Goal: Navigation & Orientation: Find specific page/section

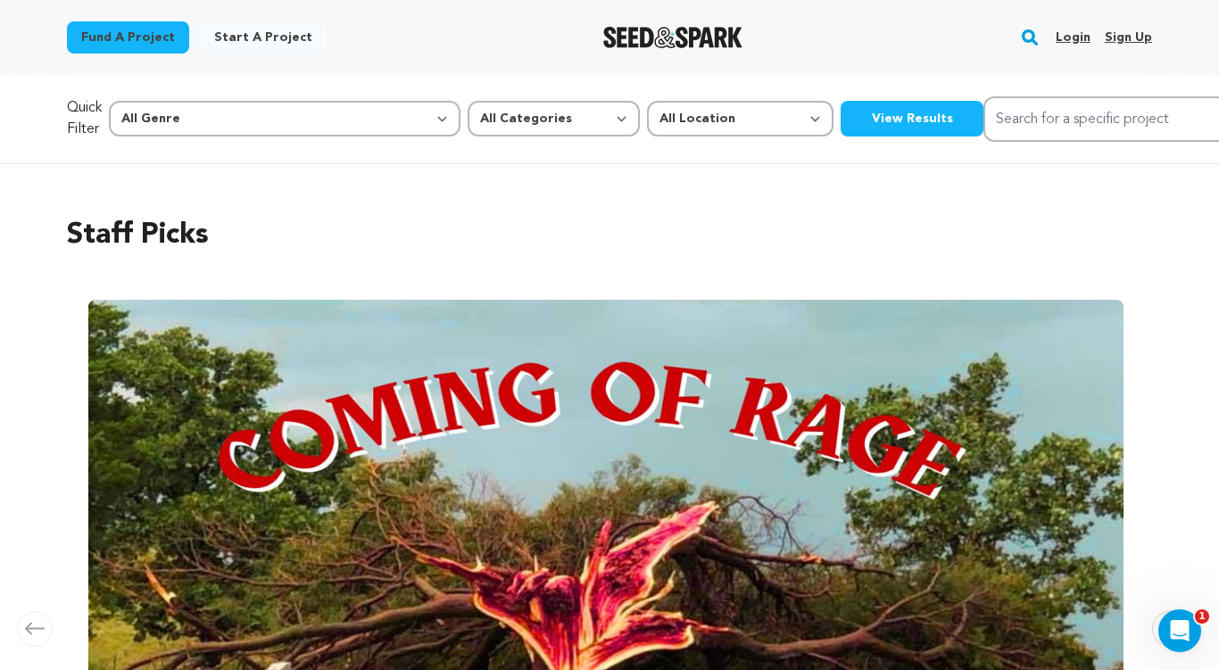
click at [1069, 28] on link "Login" at bounding box center [1073, 37] width 35 height 29
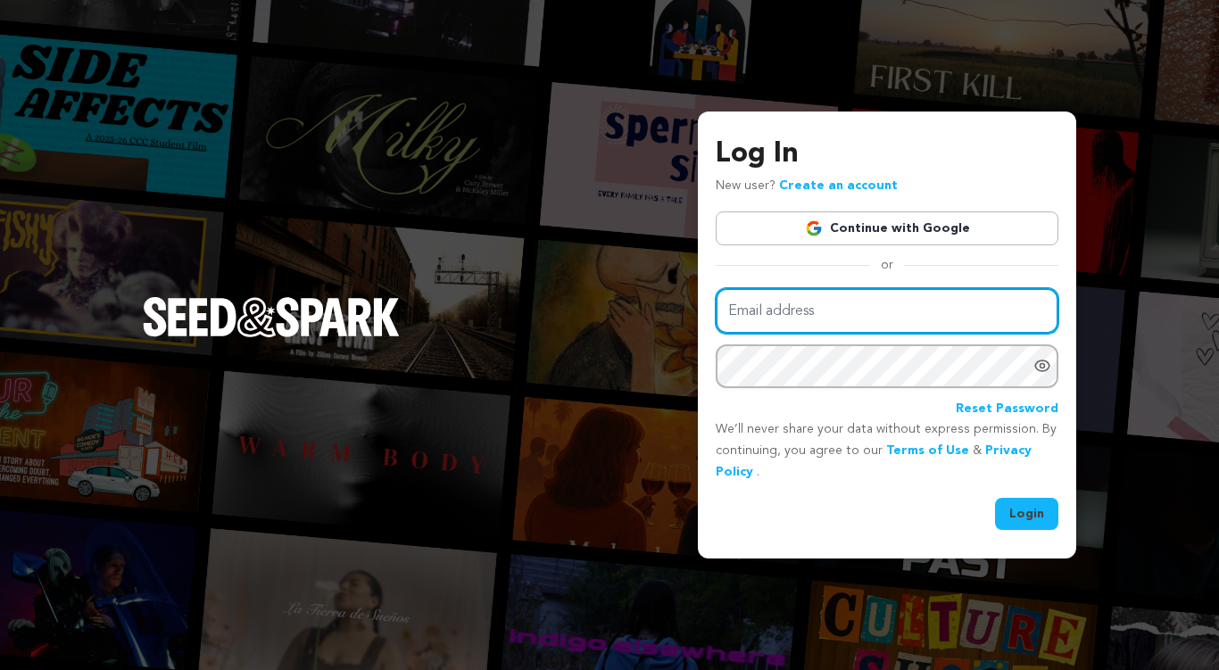
click at [786, 327] on input "Email address" at bounding box center [887, 311] width 343 height 46
type input "[EMAIL_ADDRESS][DOMAIN_NAME]"
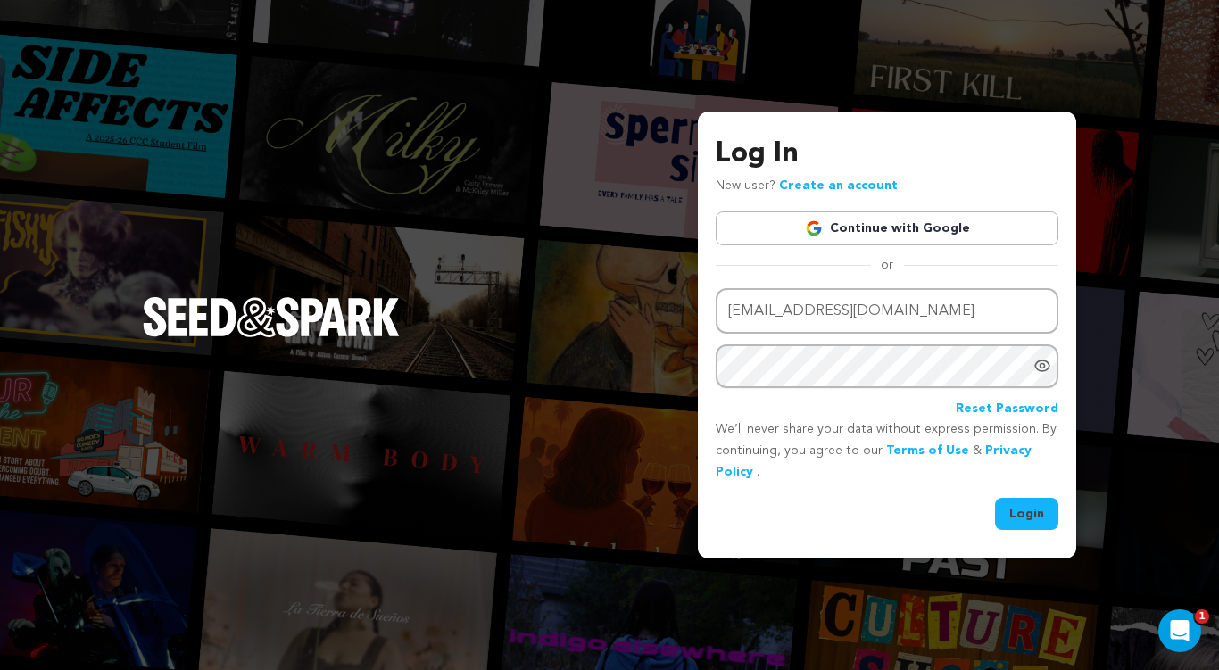
click at [1023, 517] on button "Login" at bounding box center [1026, 514] width 63 height 32
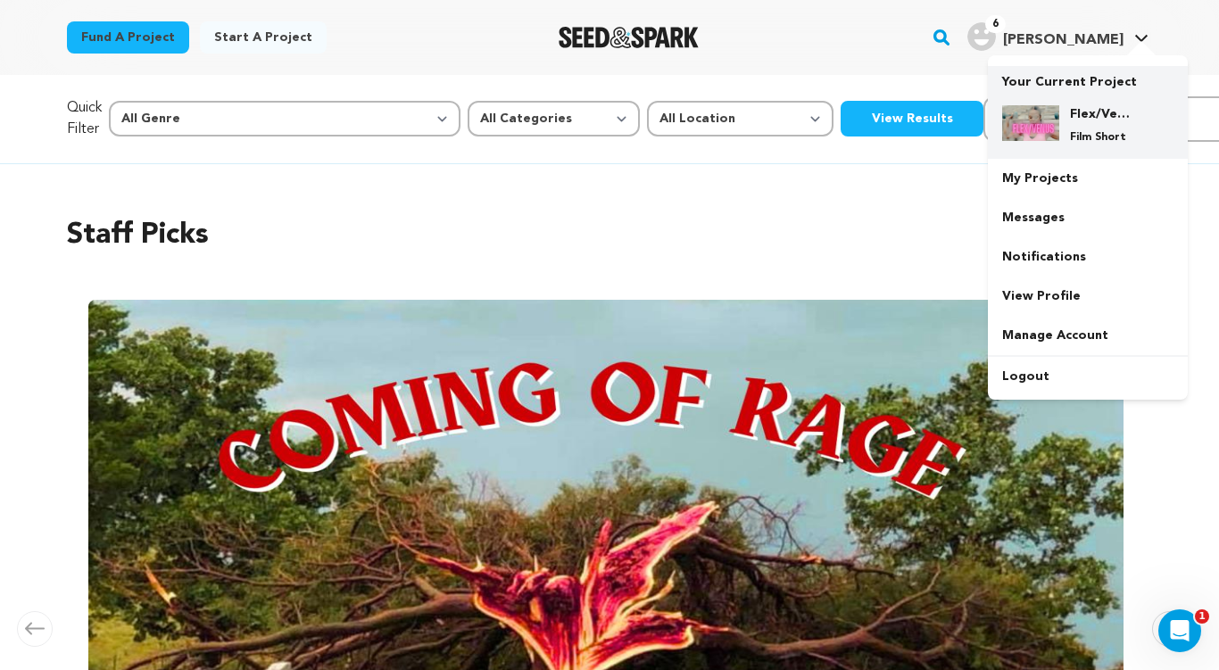
click at [1062, 115] on div "Flex/Venus Film Short" at bounding box center [1102, 124] width 86 height 39
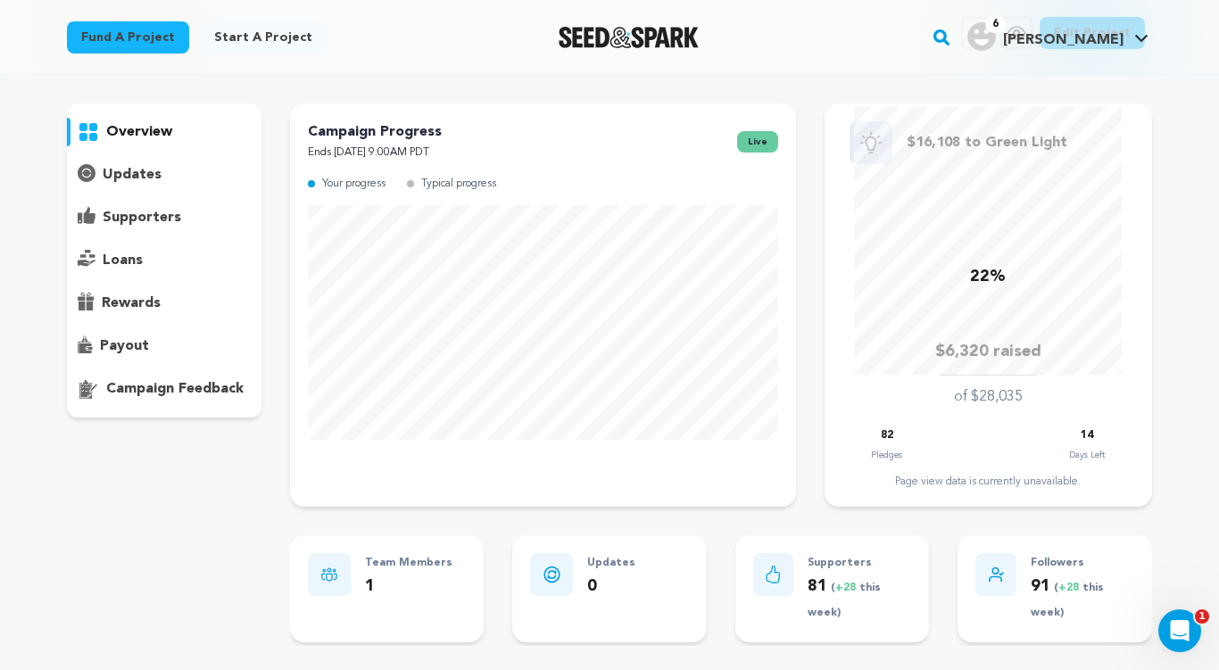
scroll to position [12, 0]
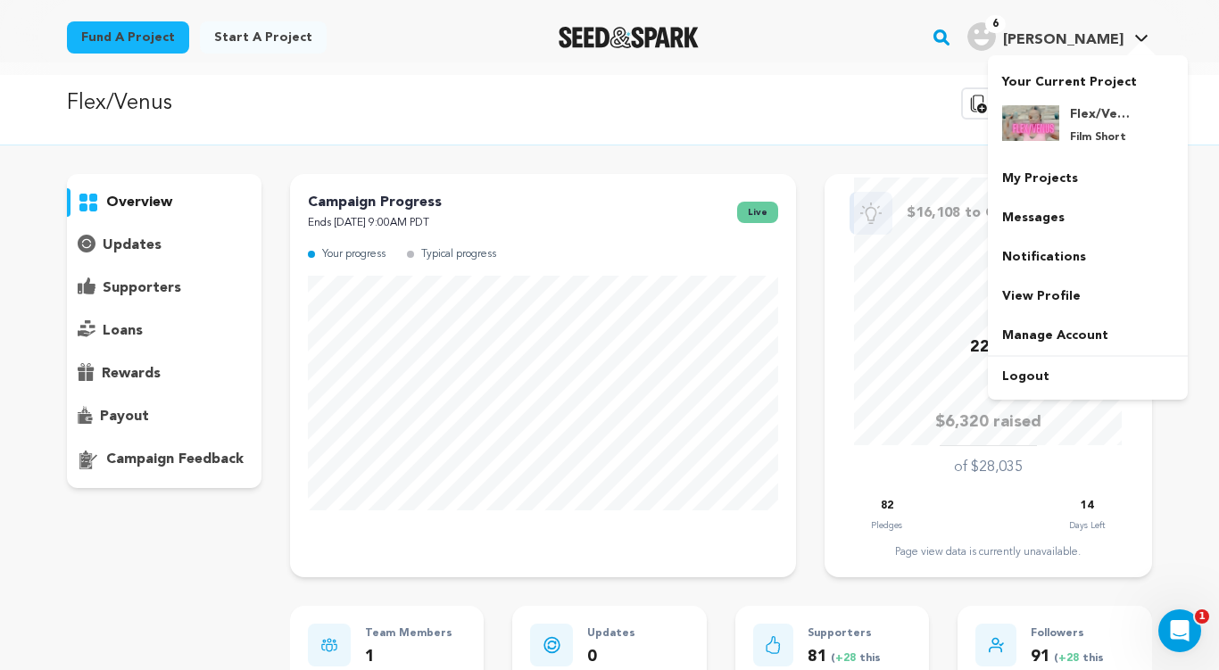
click at [1100, 34] on span "Jac'leen S." at bounding box center [1063, 40] width 120 height 14
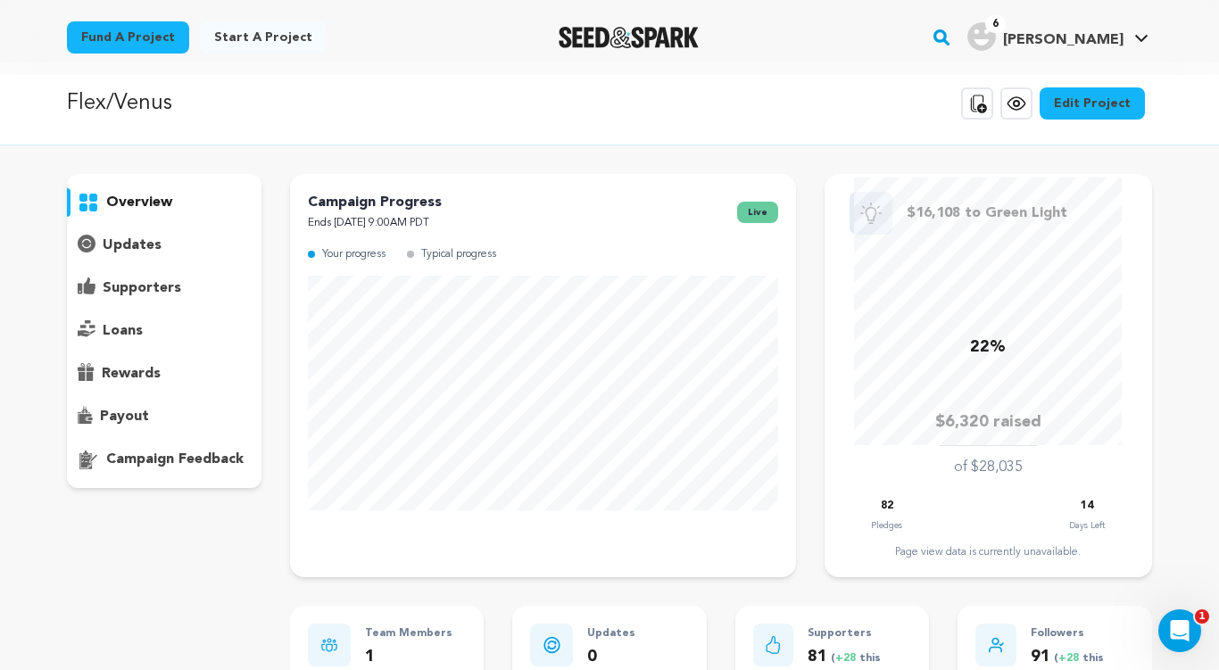
click at [1100, 34] on span "[PERSON_NAME]" at bounding box center [1063, 40] width 120 height 14
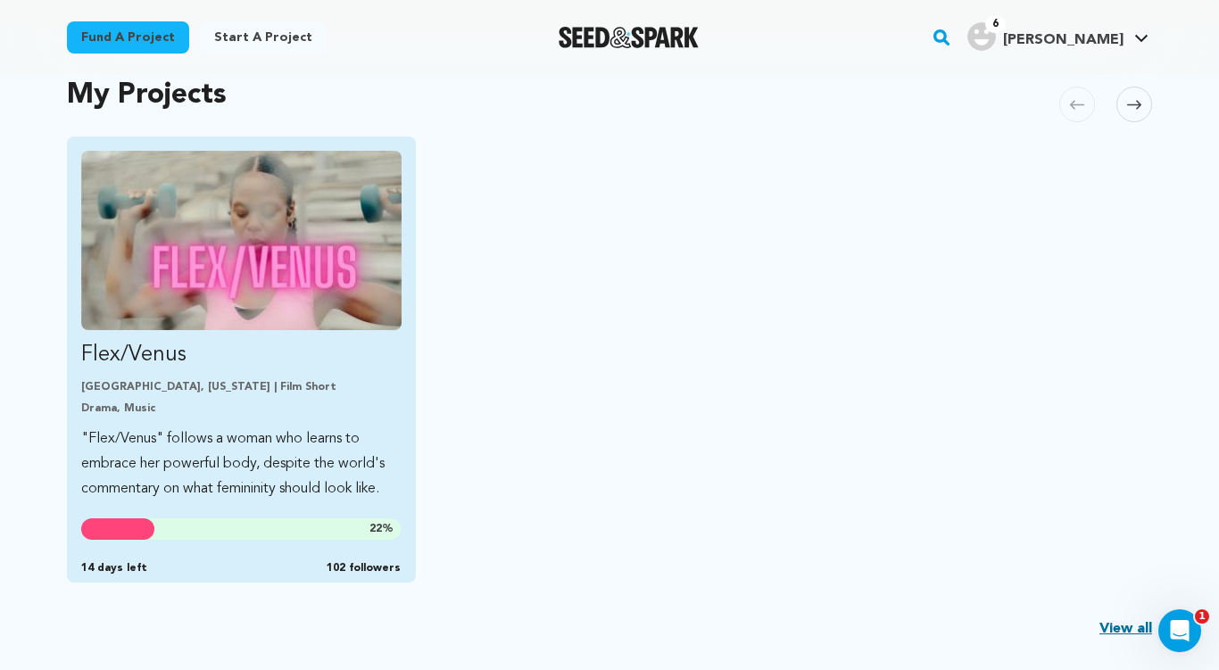
scroll to position [410, 0]
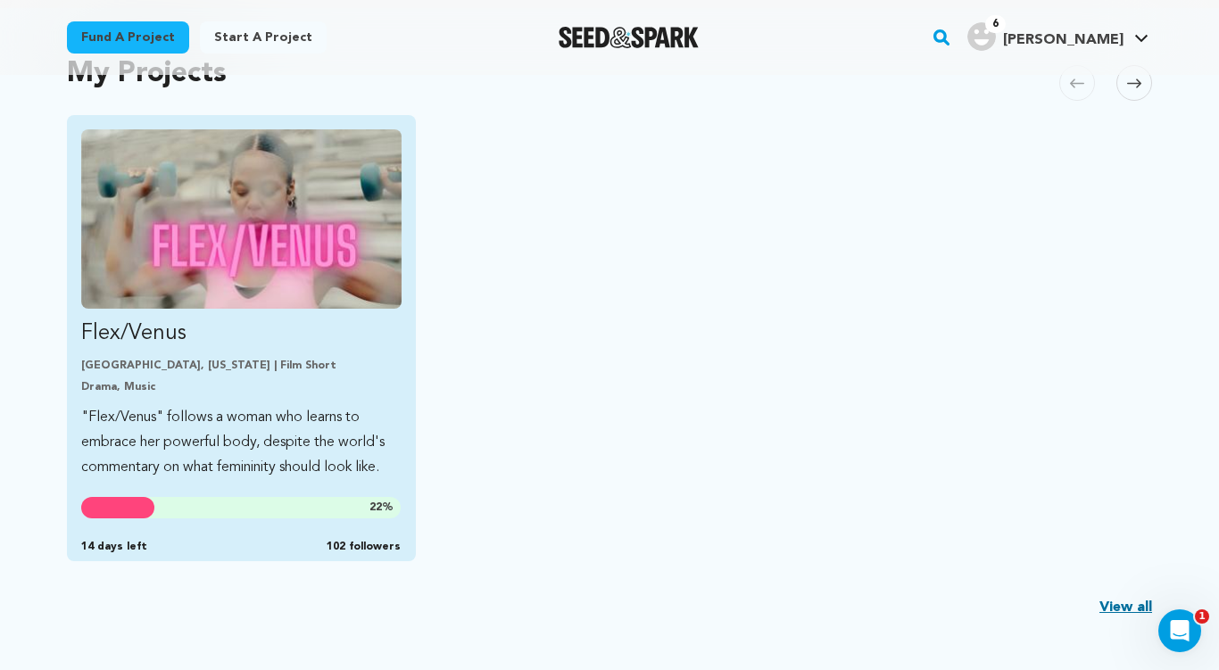
click at [355, 280] on img "Fund Flex/Venus" at bounding box center [241, 218] width 320 height 179
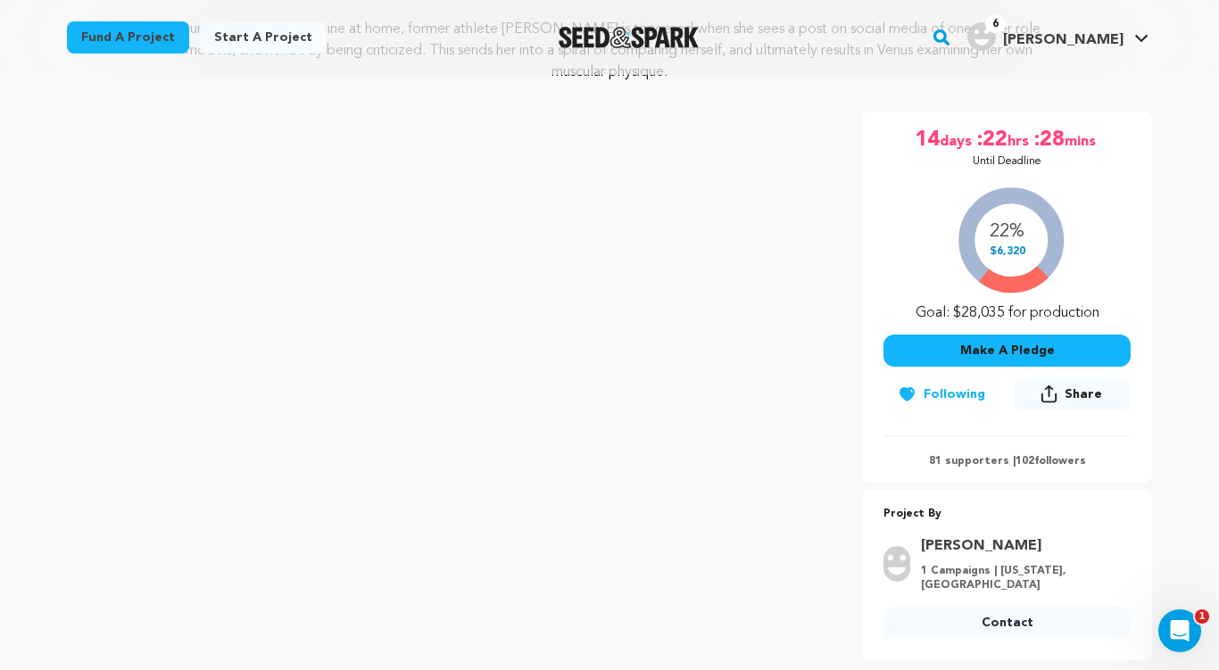
scroll to position [536, 0]
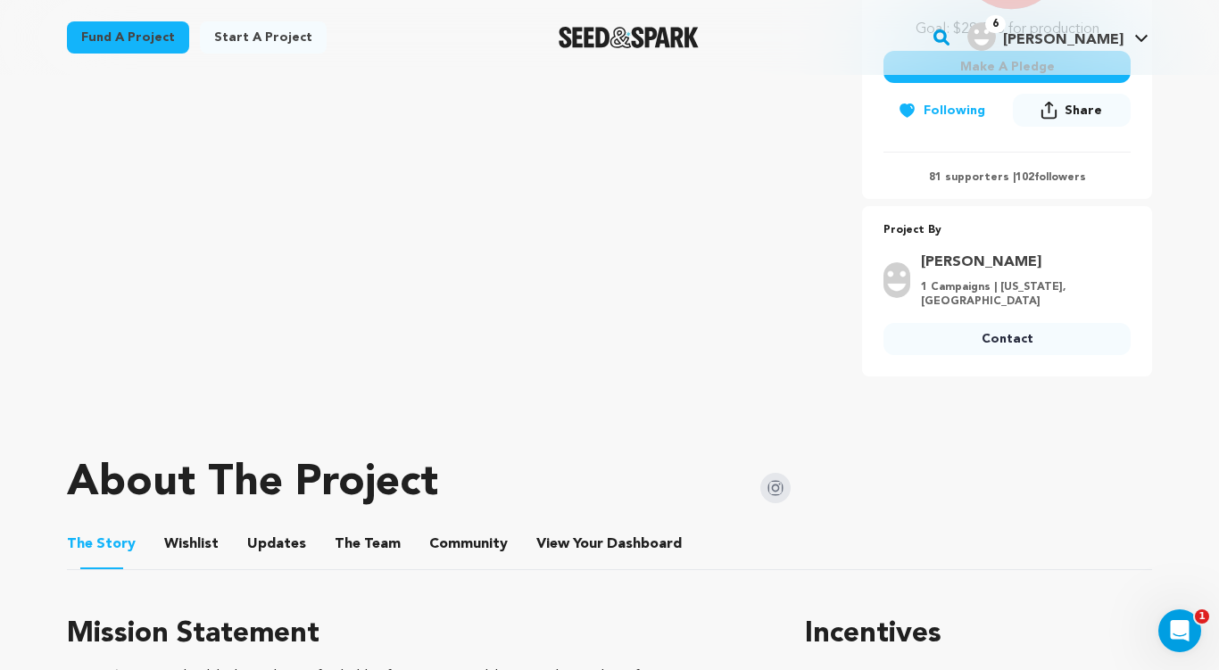
click at [189, 545] on button "Wishlist" at bounding box center [191, 547] width 43 height 43
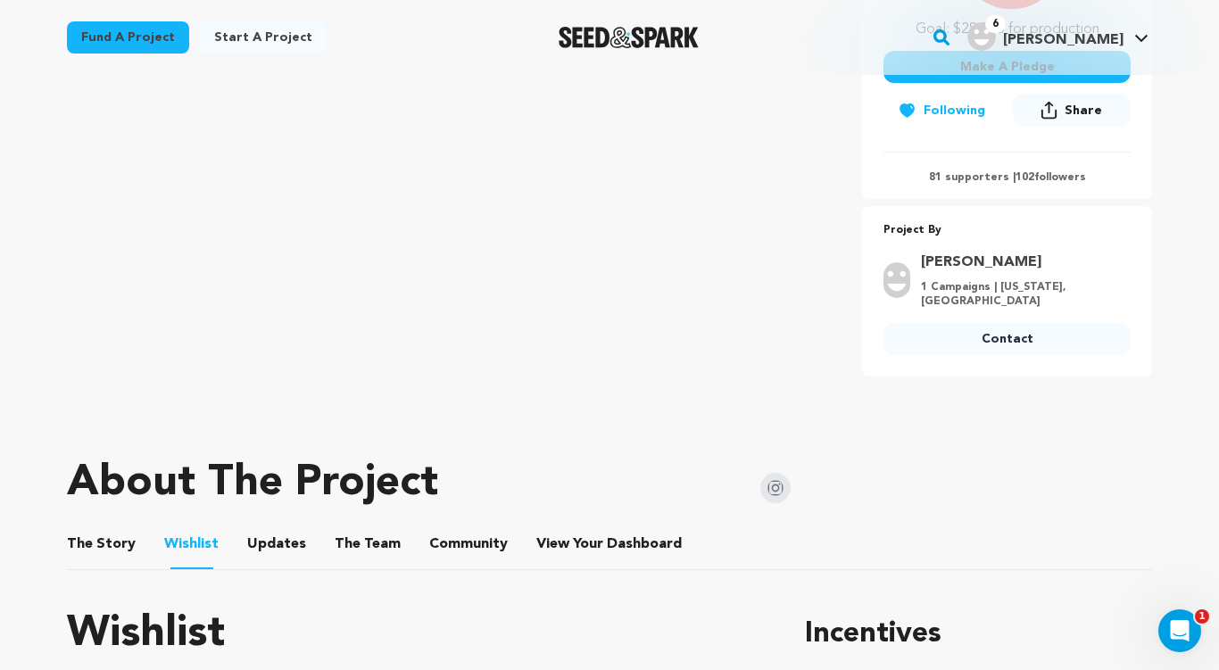
click at [274, 537] on button "Updates" at bounding box center [276, 547] width 43 height 43
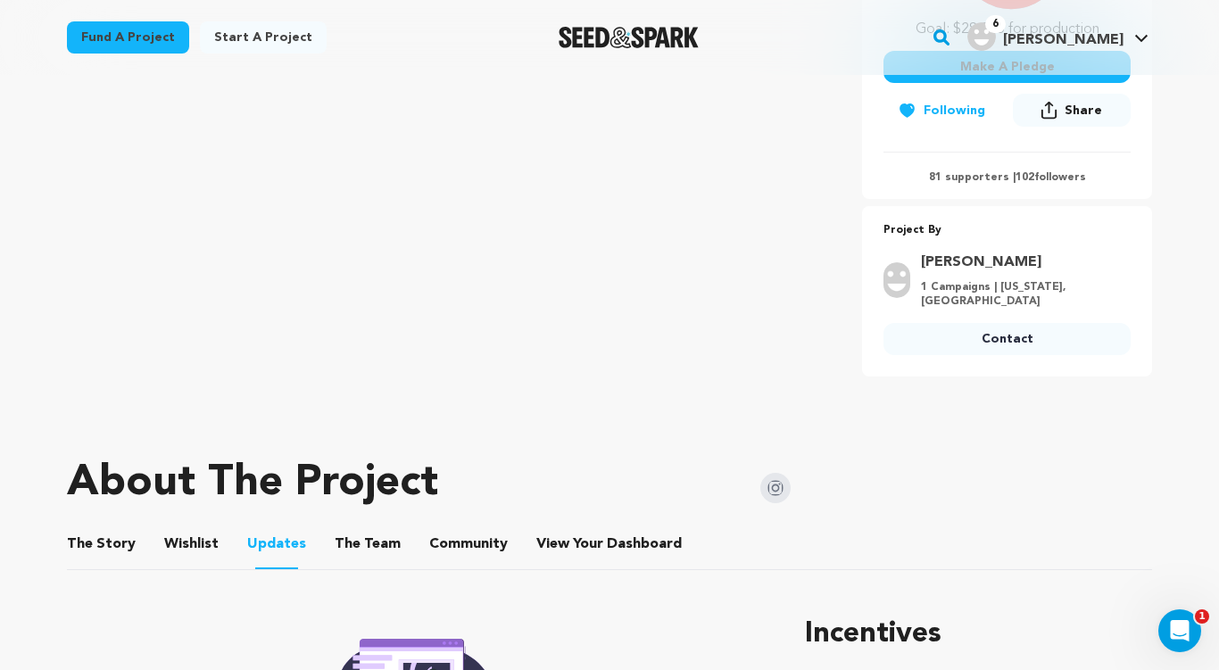
click at [459, 545] on button "Community" at bounding box center [468, 547] width 43 height 43
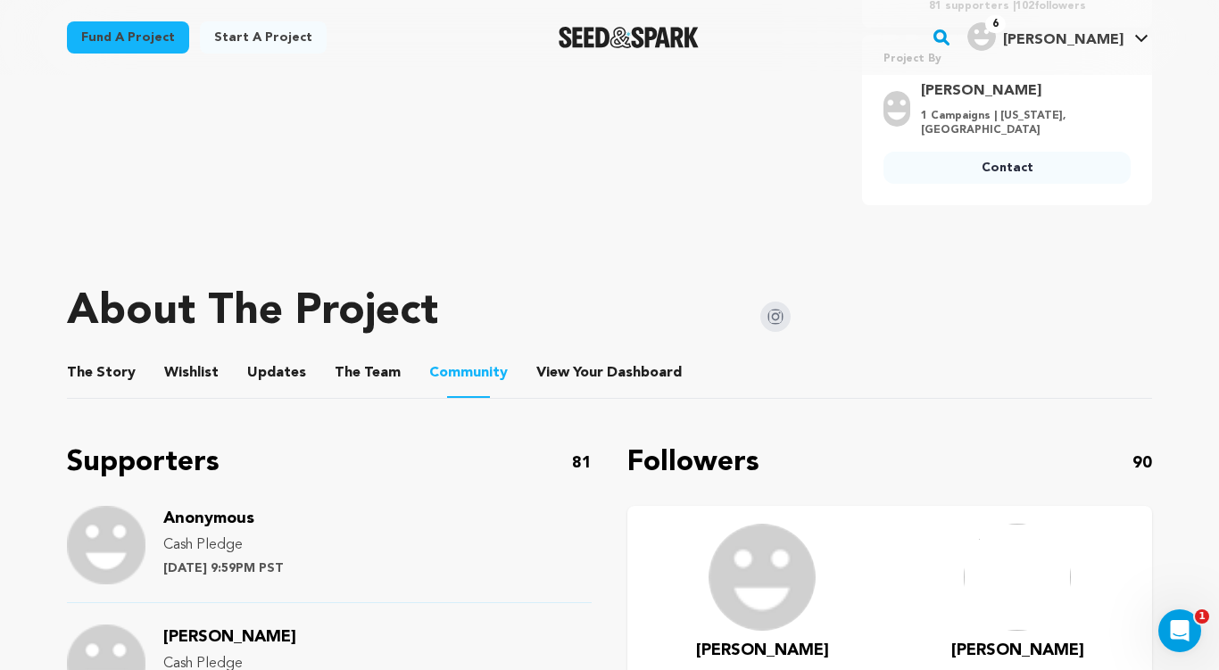
scroll to position [835, 0]
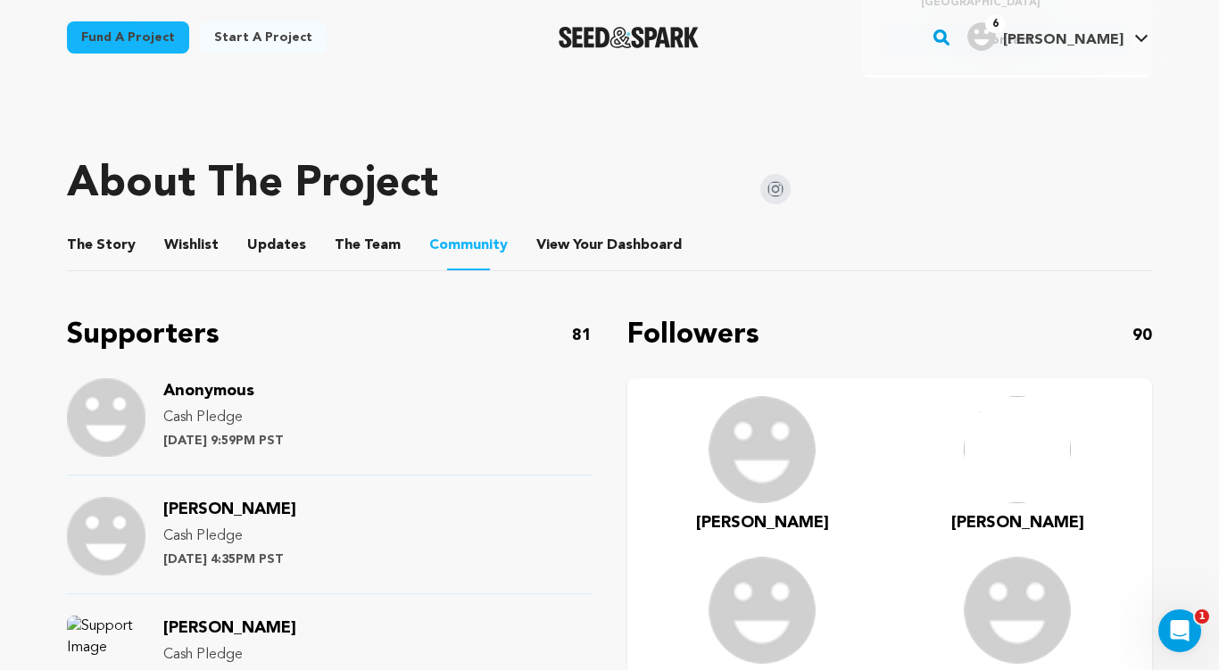
click at [97, 249] on button "The Story" at bounding box center [101, 249] width 43 height 43
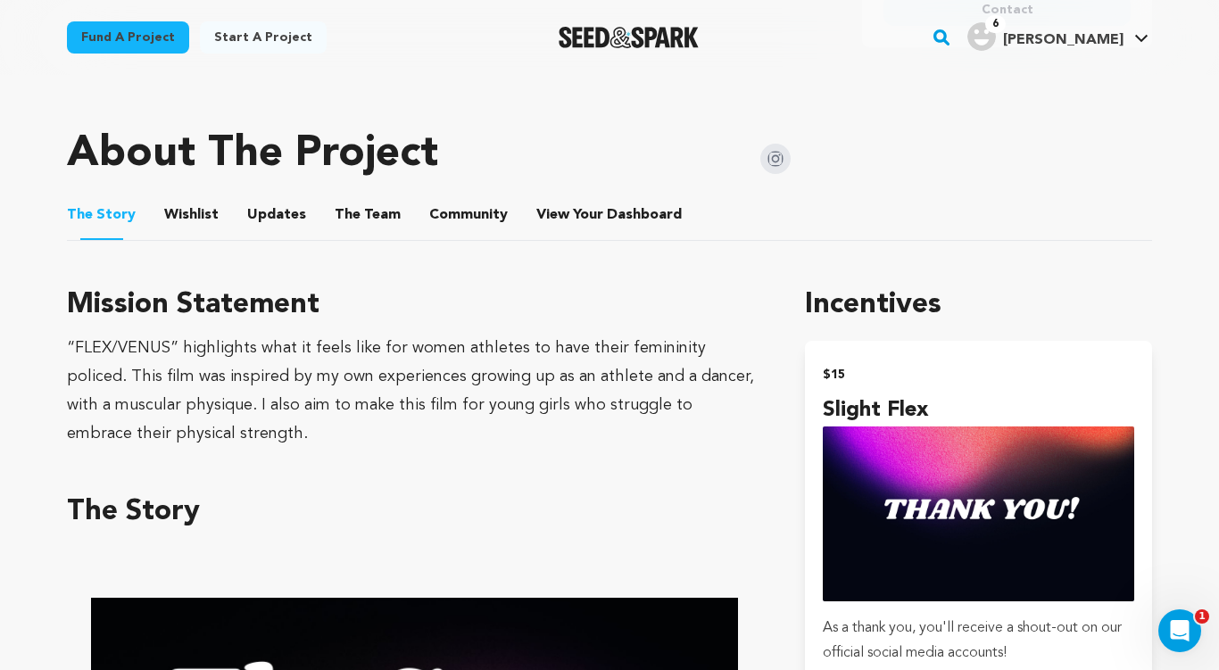
scroll to position [880, 0]
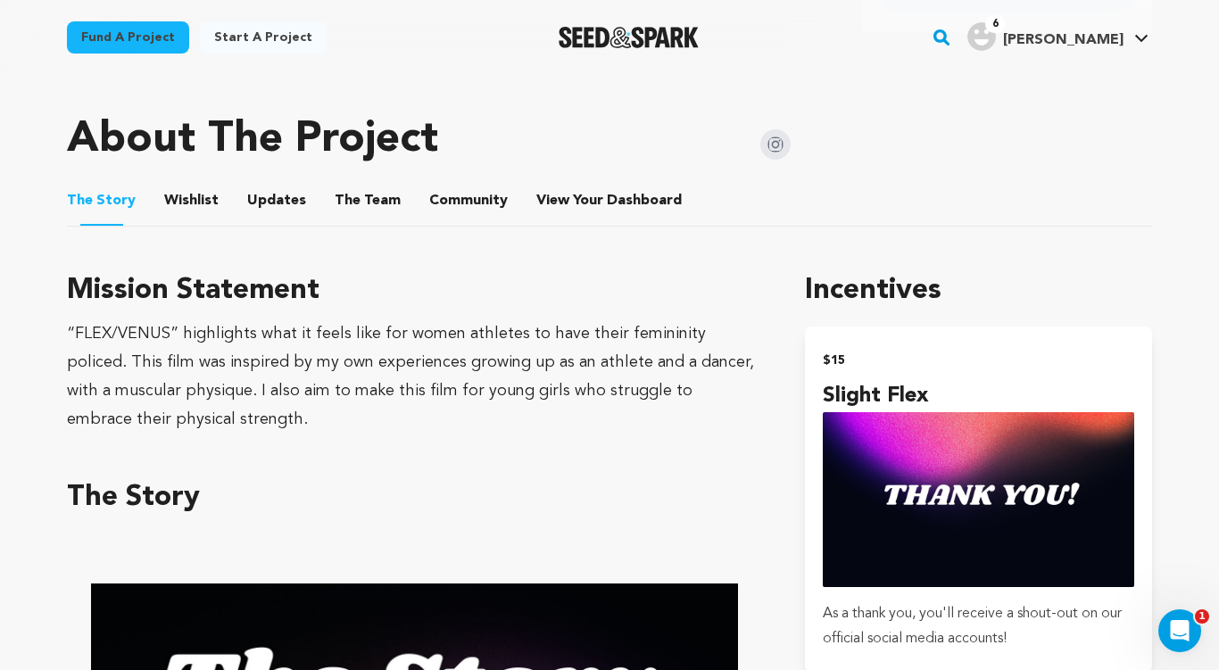
click at [457, 193] on button "Community" at bounding box center [468, 204] width 43 height 43
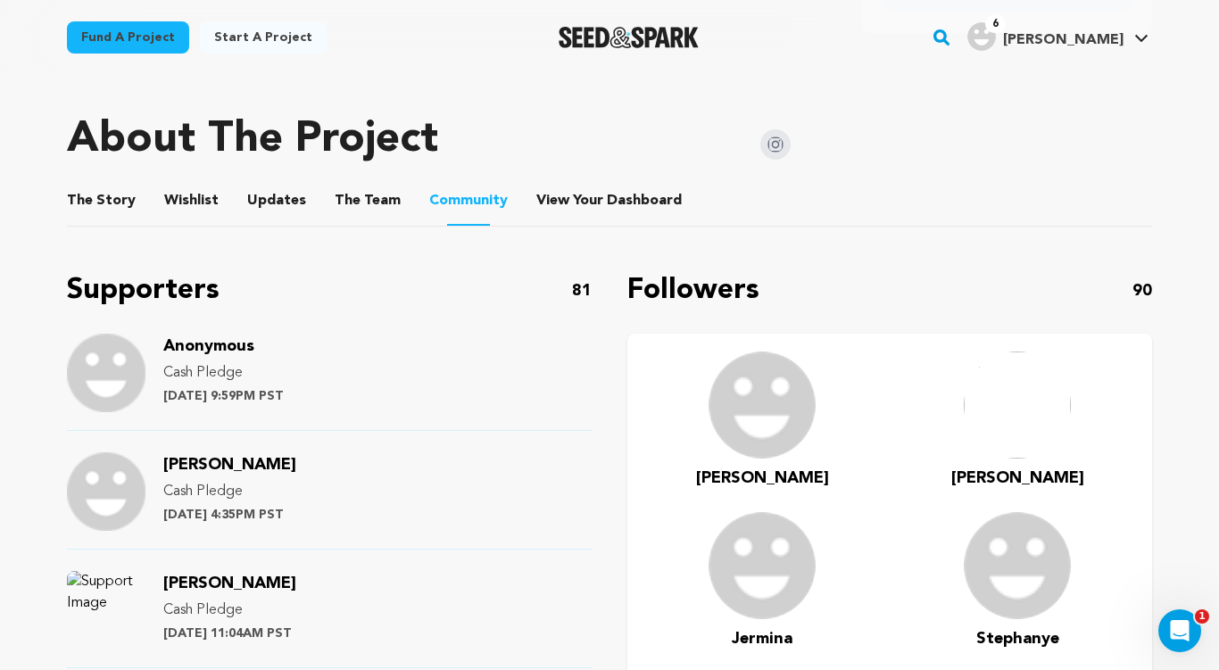
click at [81, 187] on button "The Story" at bounding box center [101, 204] width 43 height 43
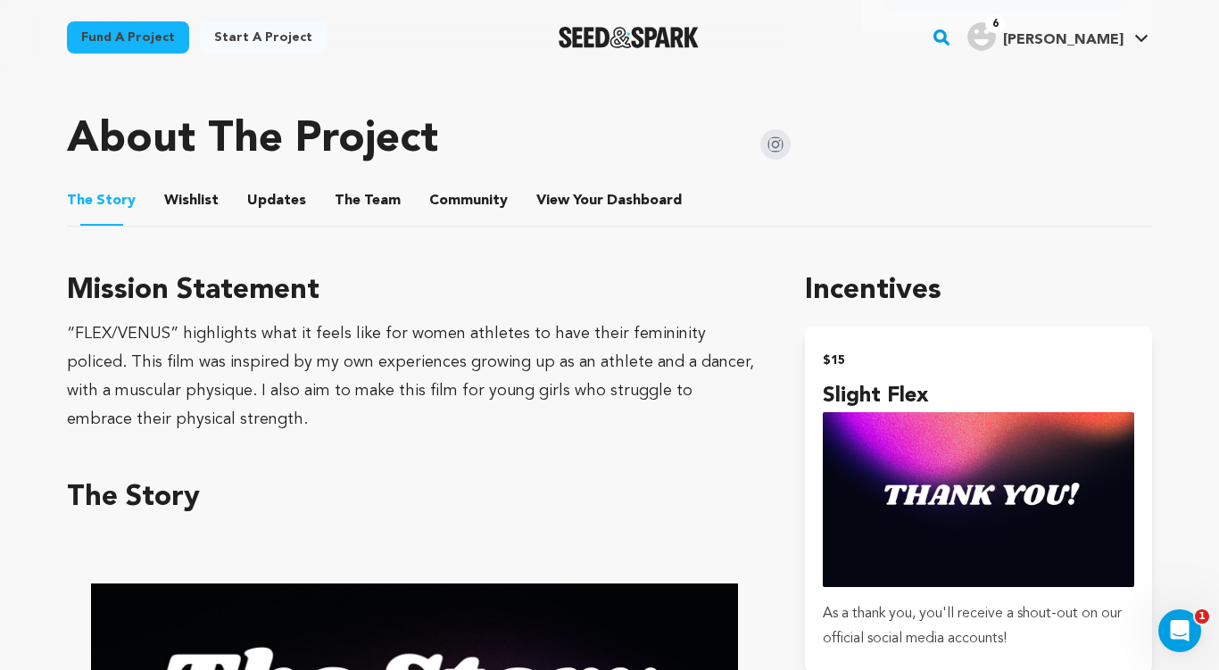
click at [447, 195] on button "Community" at bounding box center [468, 204] width 43 height 43
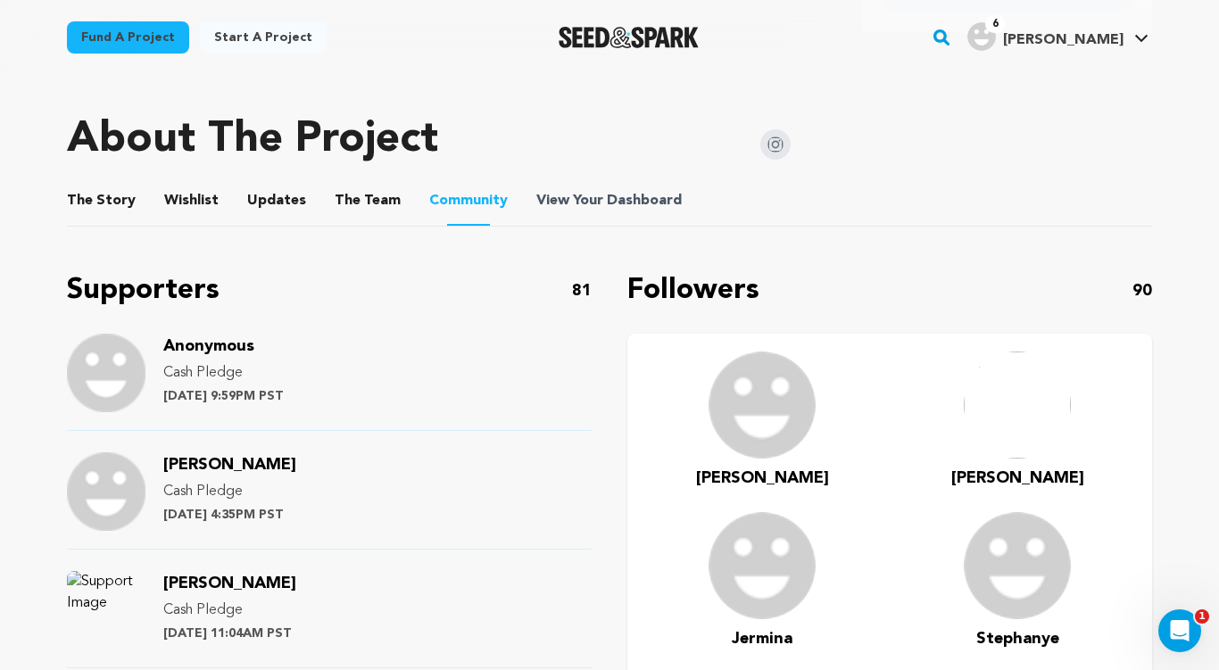
click at [607, 204] on span "Dashboard" at bounding box center [644, 200] width 75 height 21
click at [575, 199] on span "View Your Dashboard" at bounding box center [610, 200] width 149 height 21
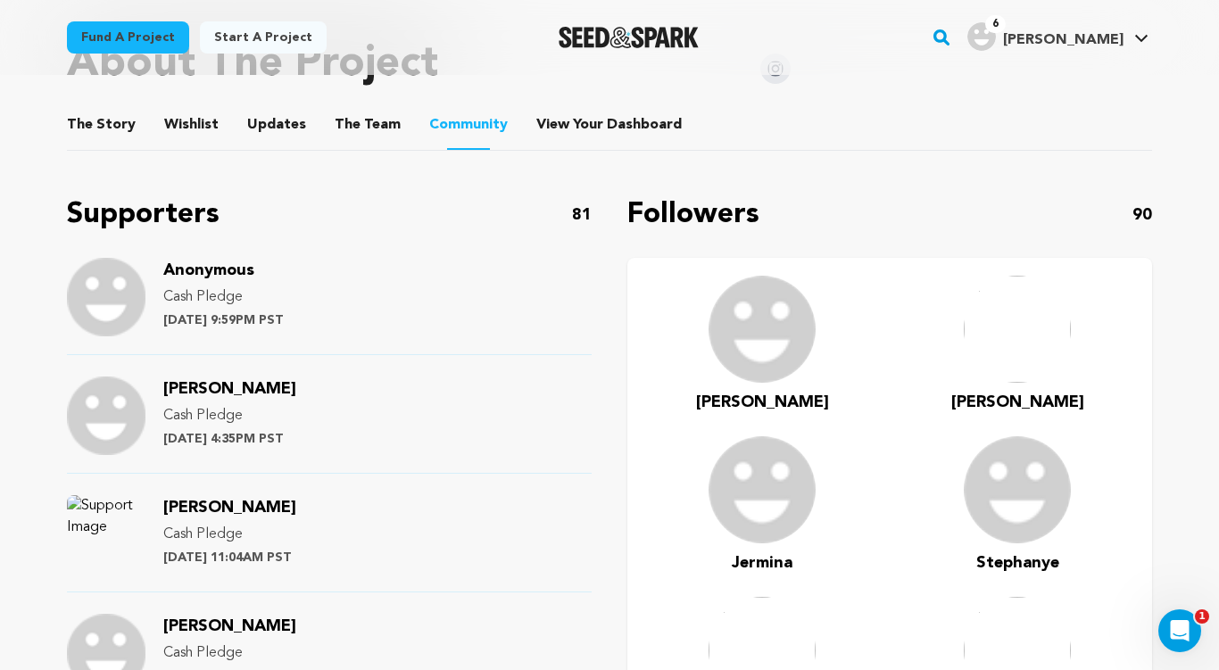
scroll to position [944, 0]
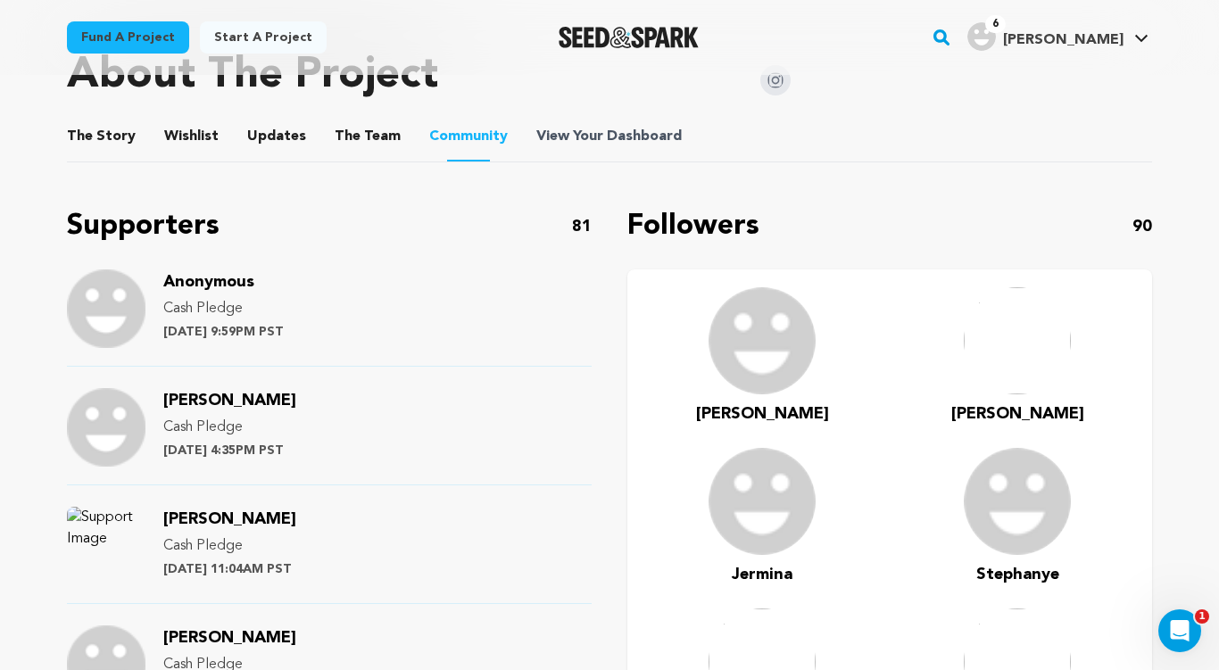
click at [588, 134] on span "View Your Dashboard" at bounding box center [610, 136] width 149 height 21
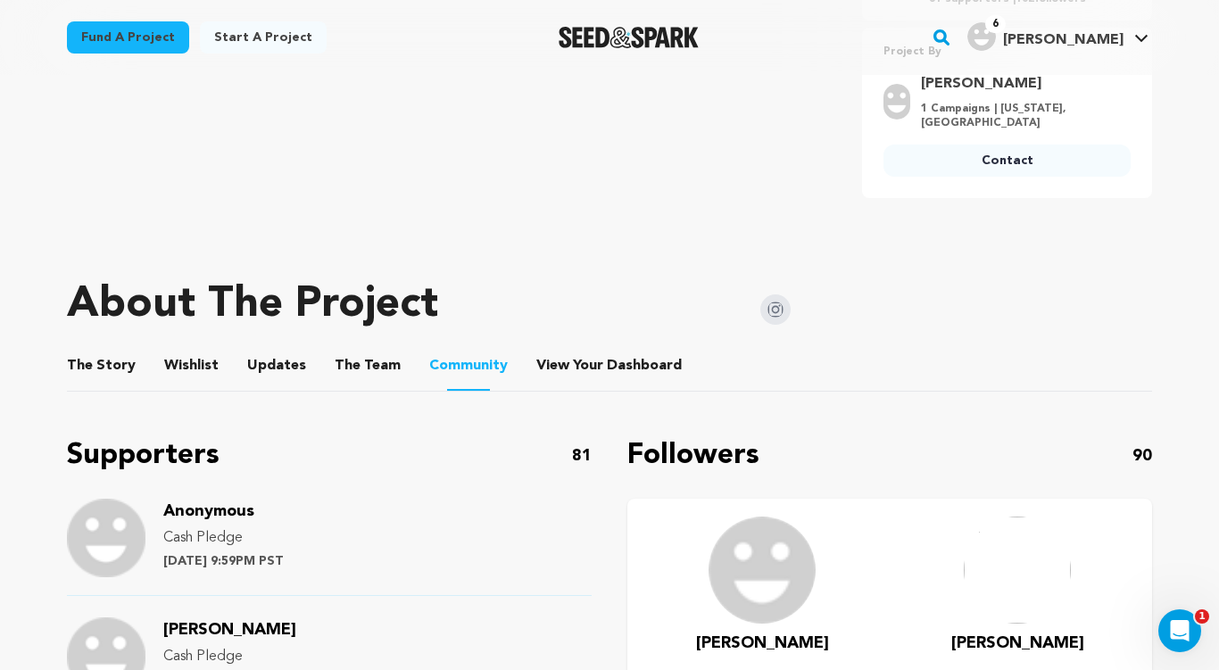
scroll to position [716, 0]
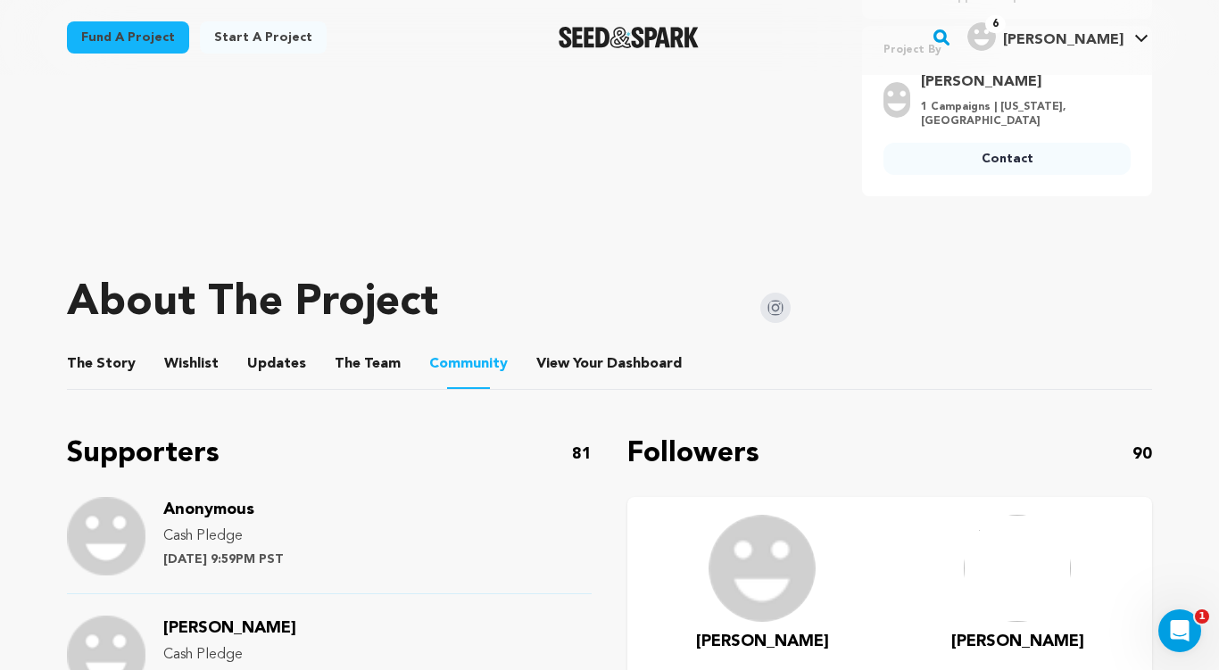
click at [116, 365] on button "The Story" at bounding box center [101, 367] width 43 height 43
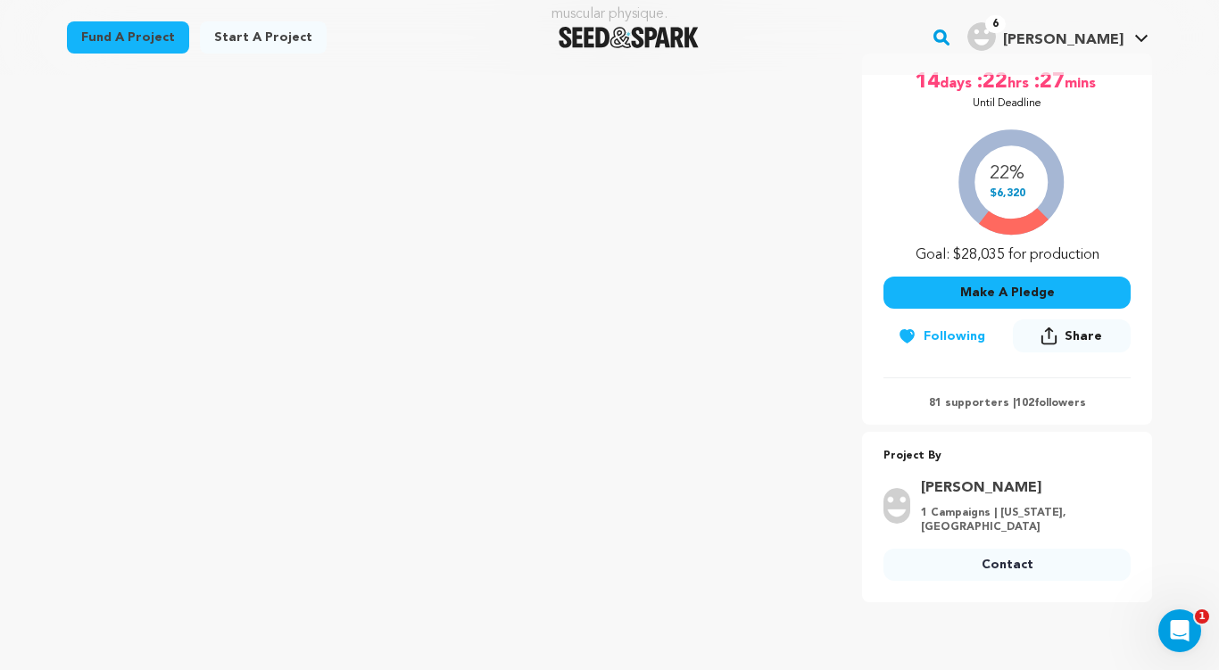
scroll to position [302, 0]
